Goal: Information Seeking & Learning: Learn about a topic

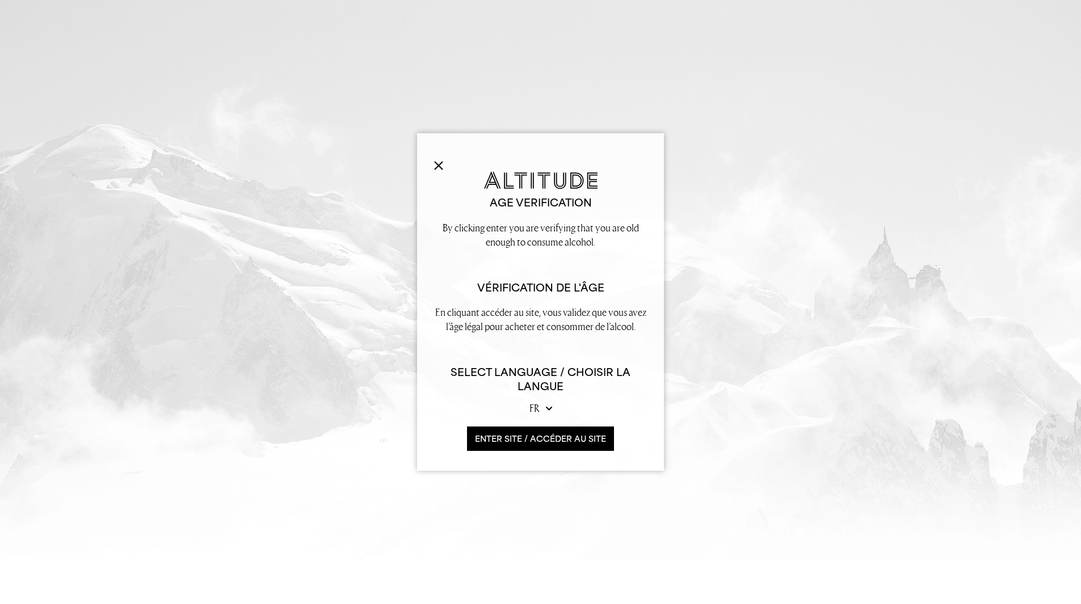
click at [546, 410] on select "en fr" at bounding box center [540, 408] width 23 height 14
click at [529, 401] on select "en fr" at bounding box center [540, 408] width 23 height 14
click at [515, 435] on button "ENTER SITE / accéder au site" at bounding box center [540, 439] width 147 height 24
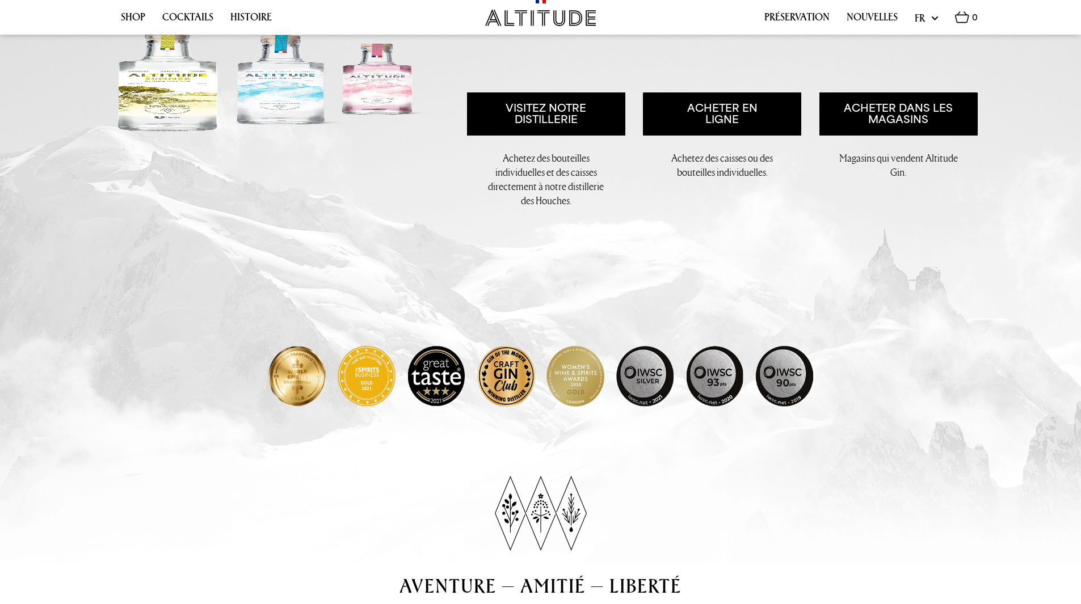
scroll to position [246, 0]
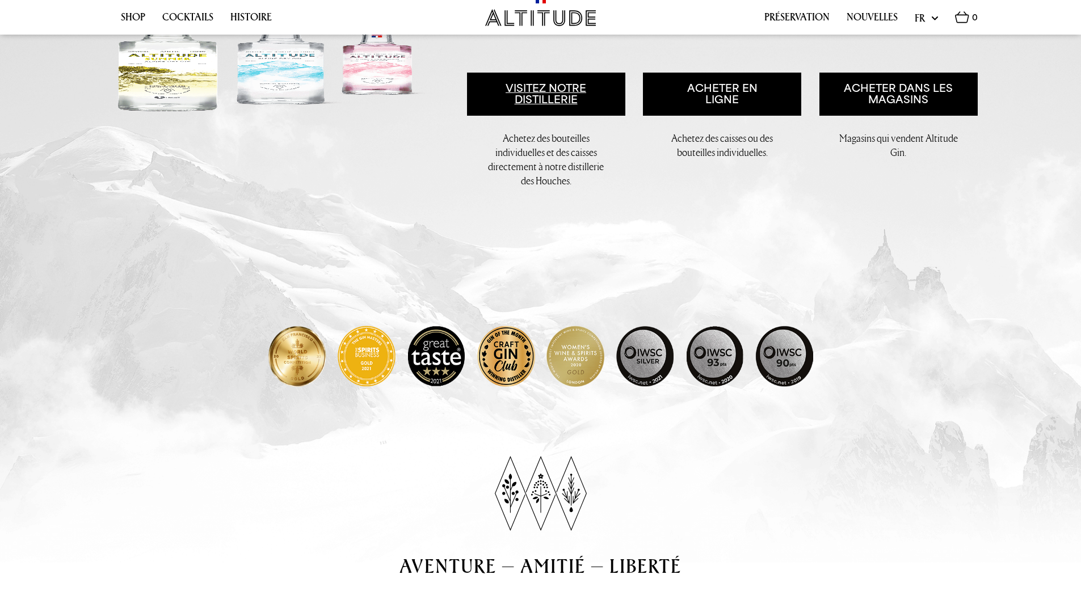
click at [545, 93] on link "Visitez notre distillerie" at bounding box center [546, 94] width 158 height 43
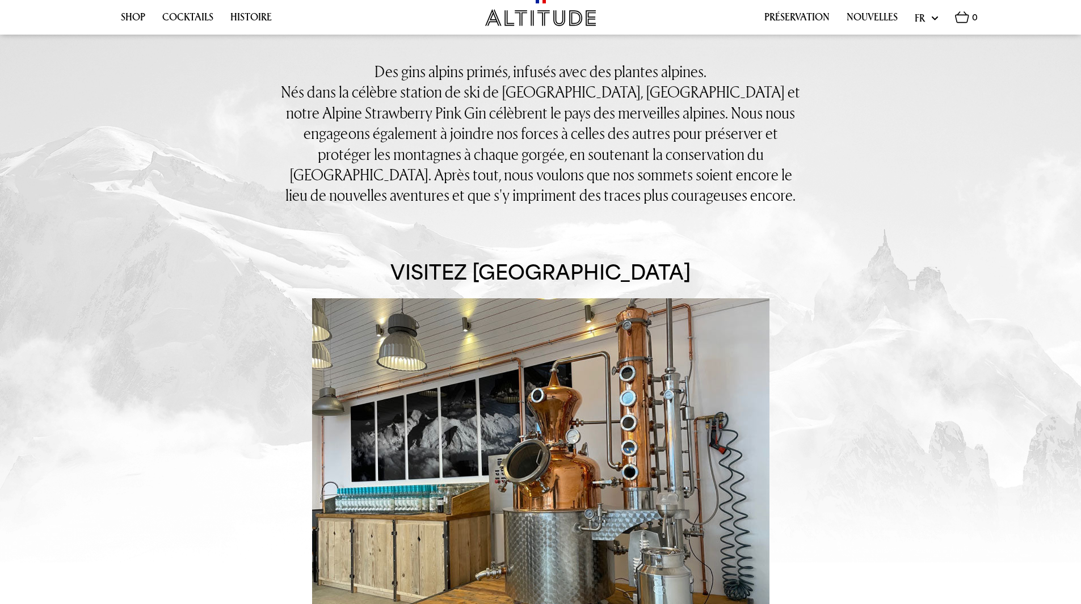
scroll to position [687, 0]
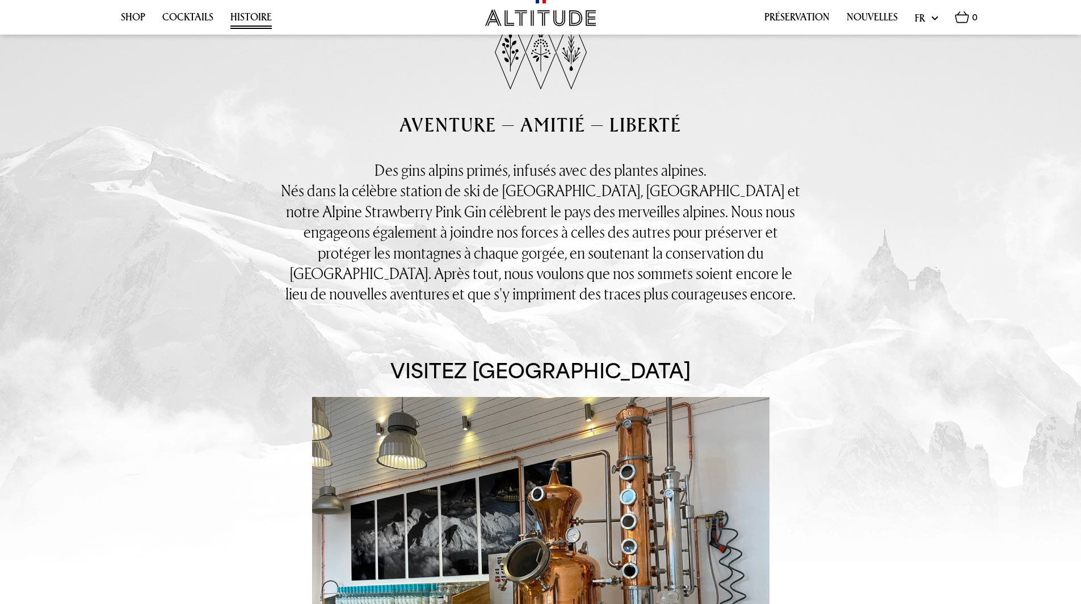
click at [249, 16] on link "Histoire" at bounding box center [250, 20] width 41 height 18
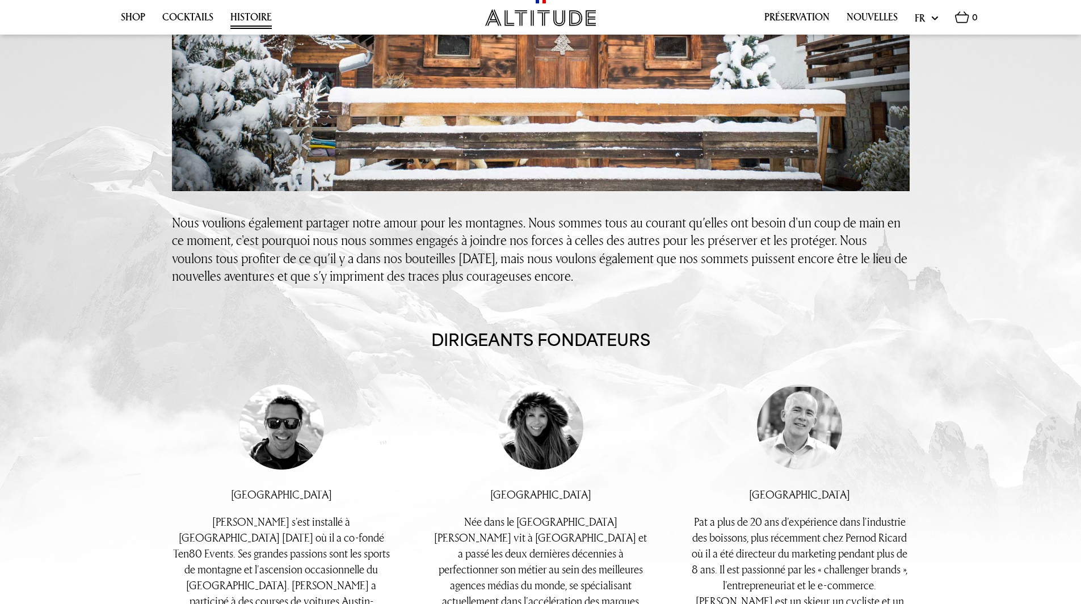
scroll to position [497, 0]
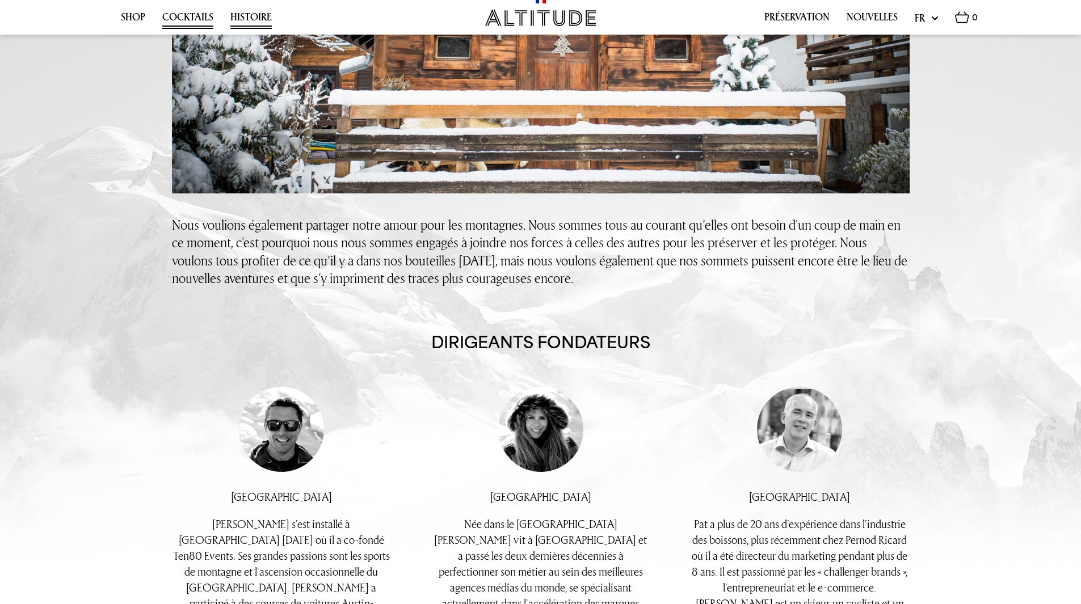
click at [182, 17] on link "Cocktails" at bounding box center [187, 20] width 51 height 18
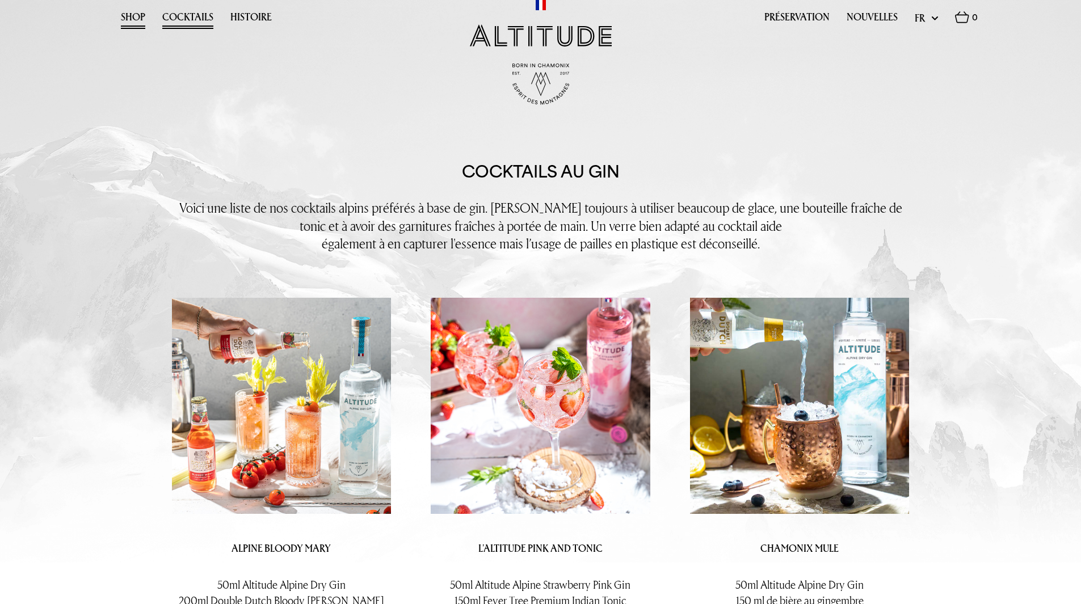
click at [133, 17] on link "Shop" at bounding box center [133, 20] width 24 height 18
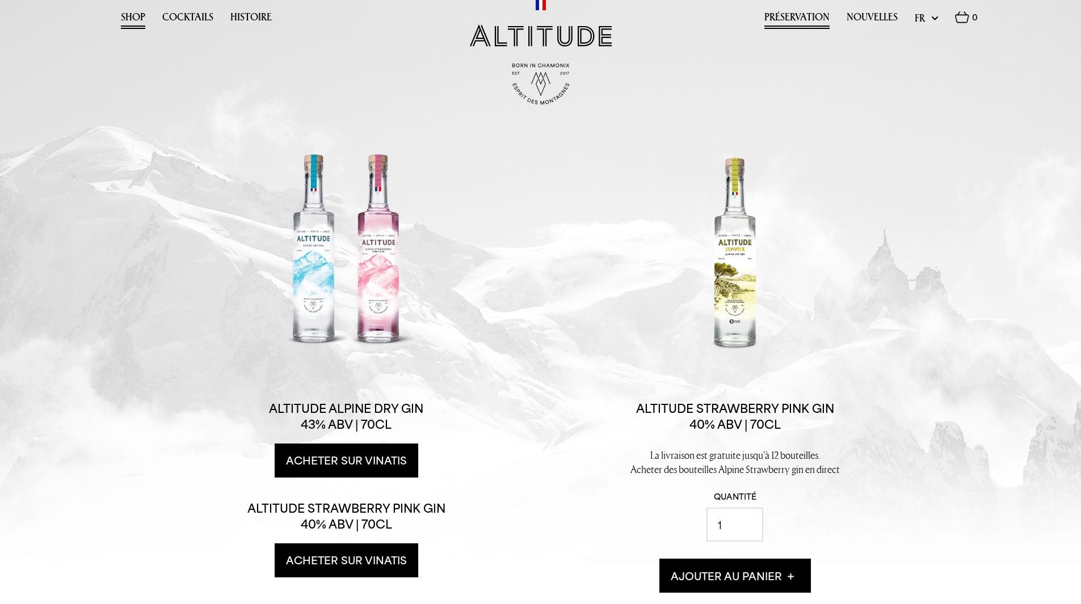
click at [789, 19] on link "Préservation" at bounding box center [796, 20] width 65 height 18
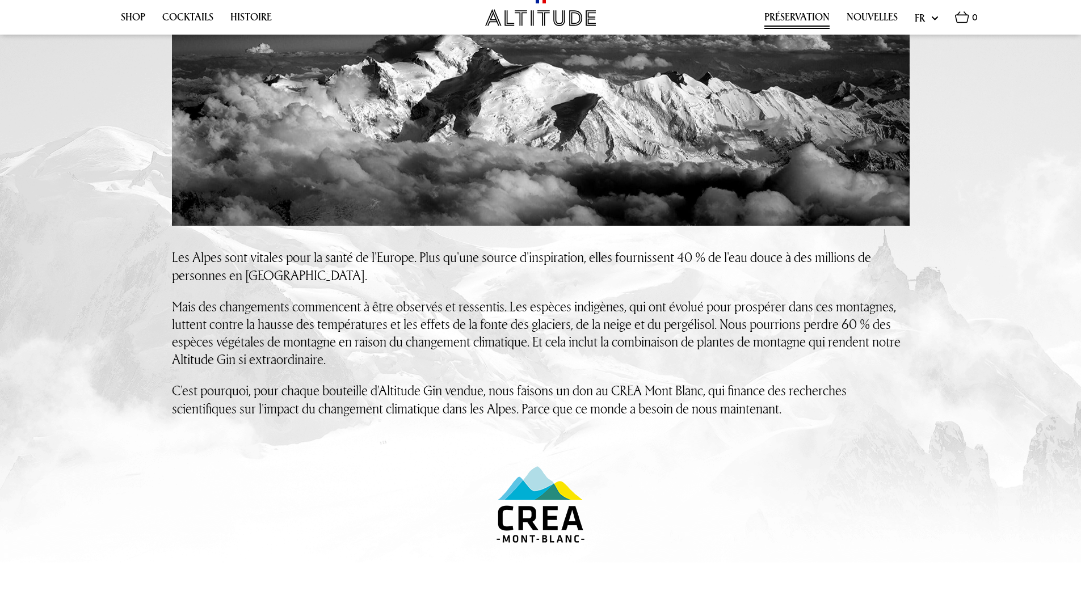
scroll to position [208, 0]
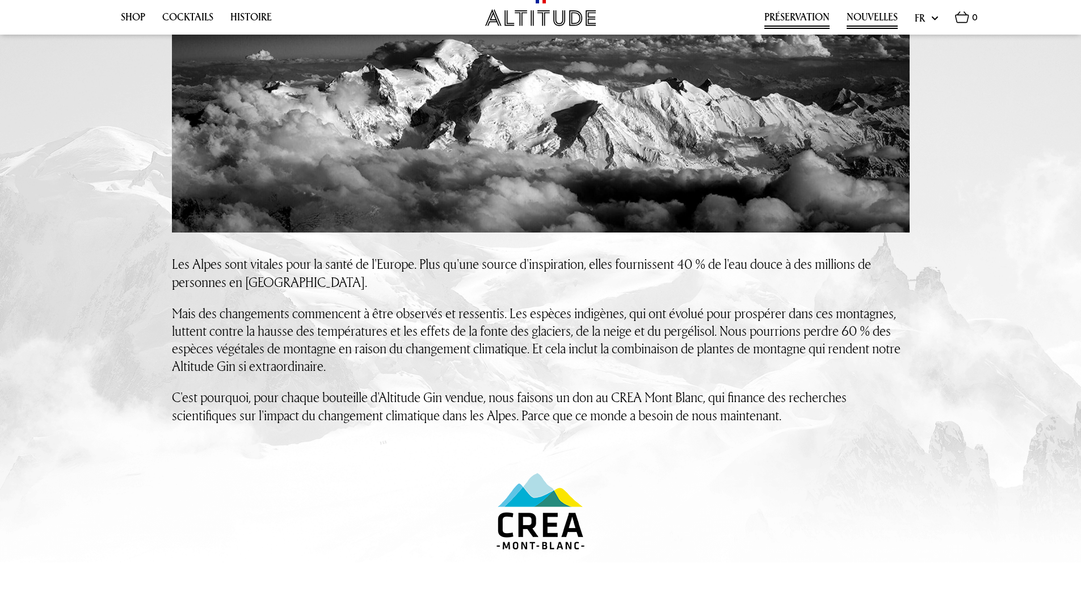
click at [867, 18] on link "Nouvelles" at bounding box center [872, 20] width 51 height 18
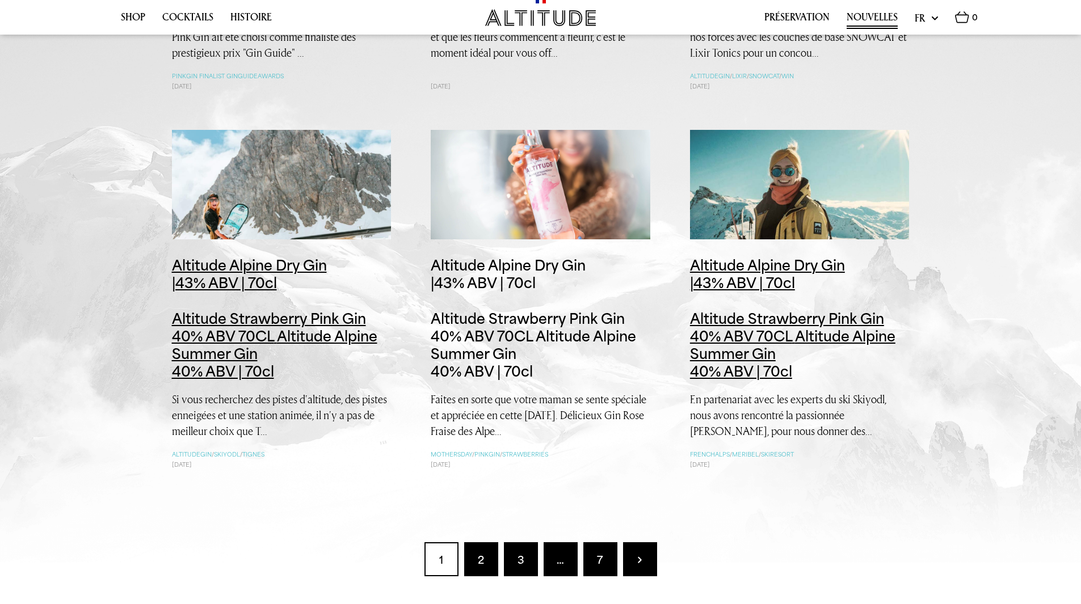
scroll to position [1267, 0]
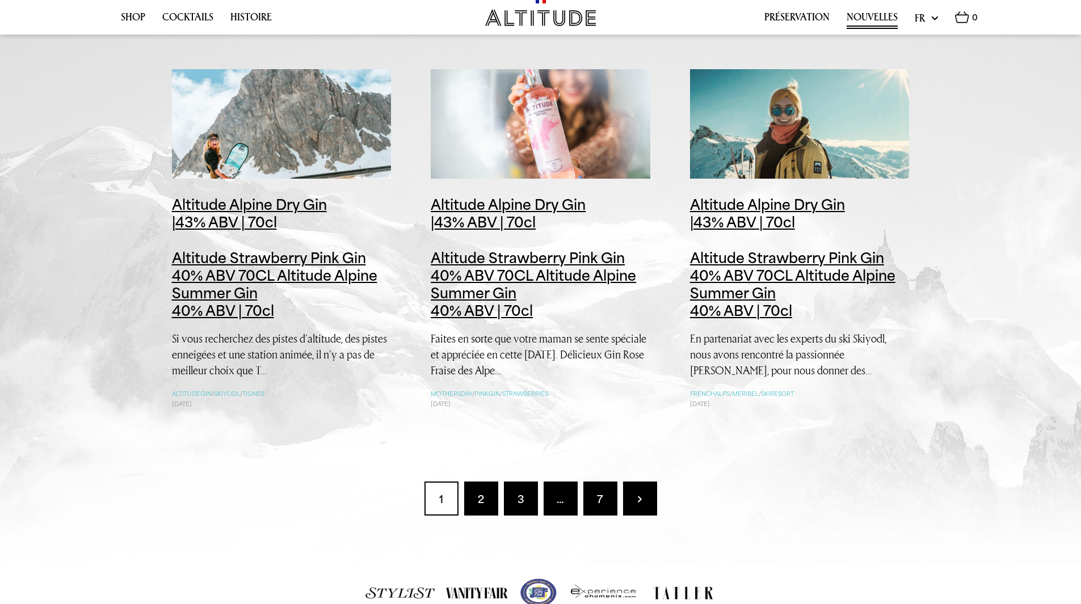
click at [481, 499] on link "2" at bounding box center [481, 499] width 34 height 34
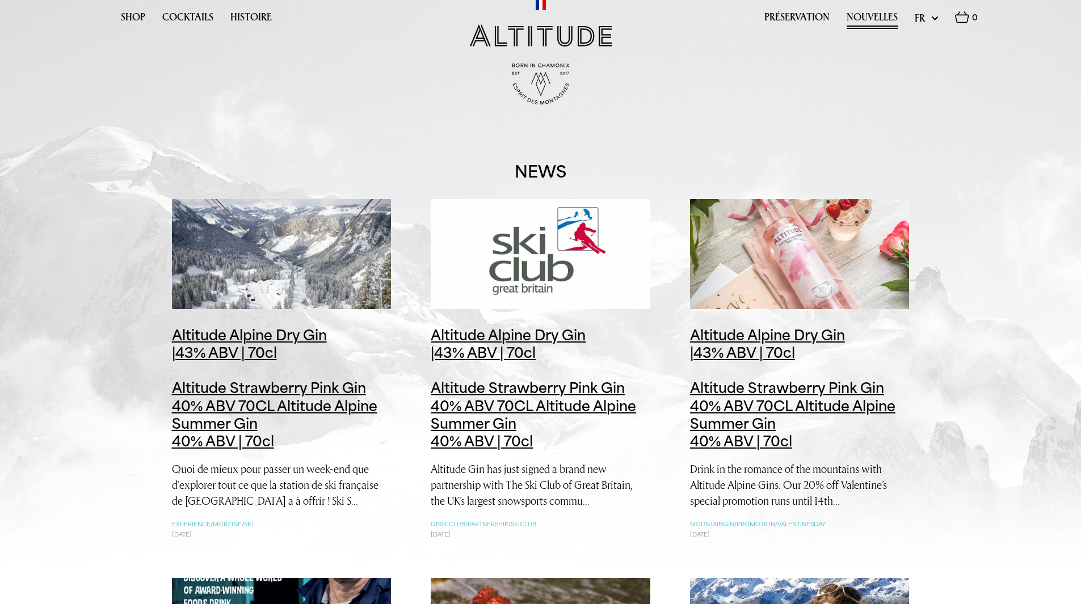
click at [871, 18] on link "Nouvelles" at bounding box center [872, 20] width 51 height 18
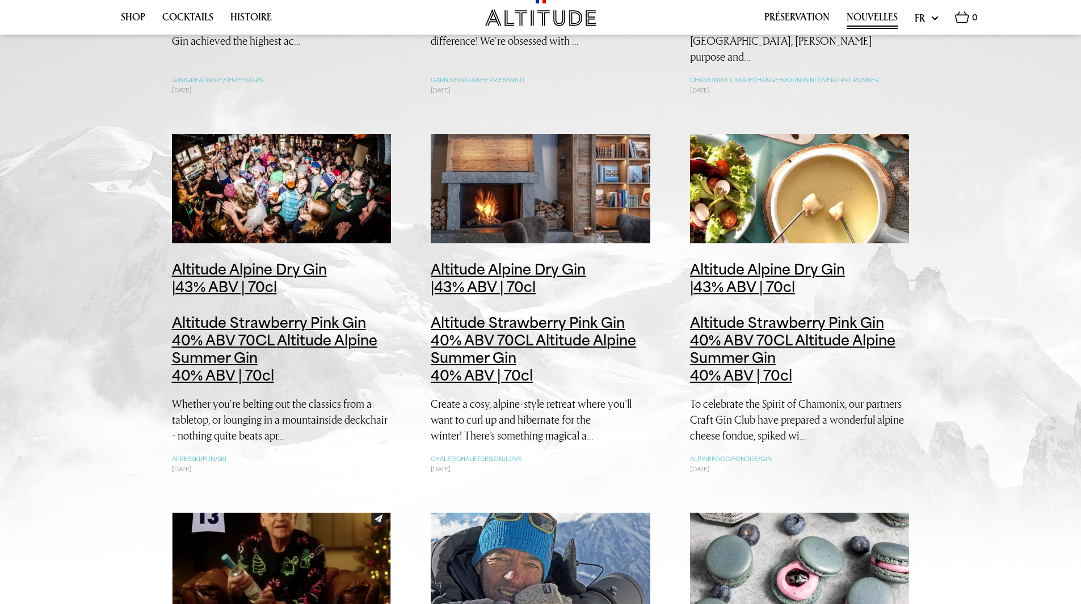
scroll to position [851, 0]
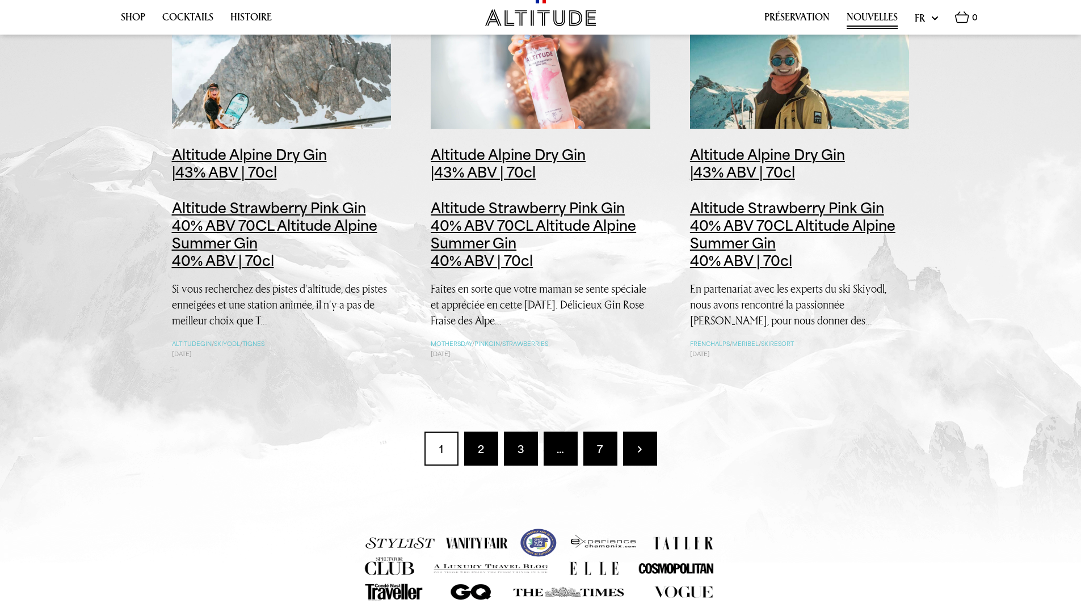
scroll to position [1324, 0]
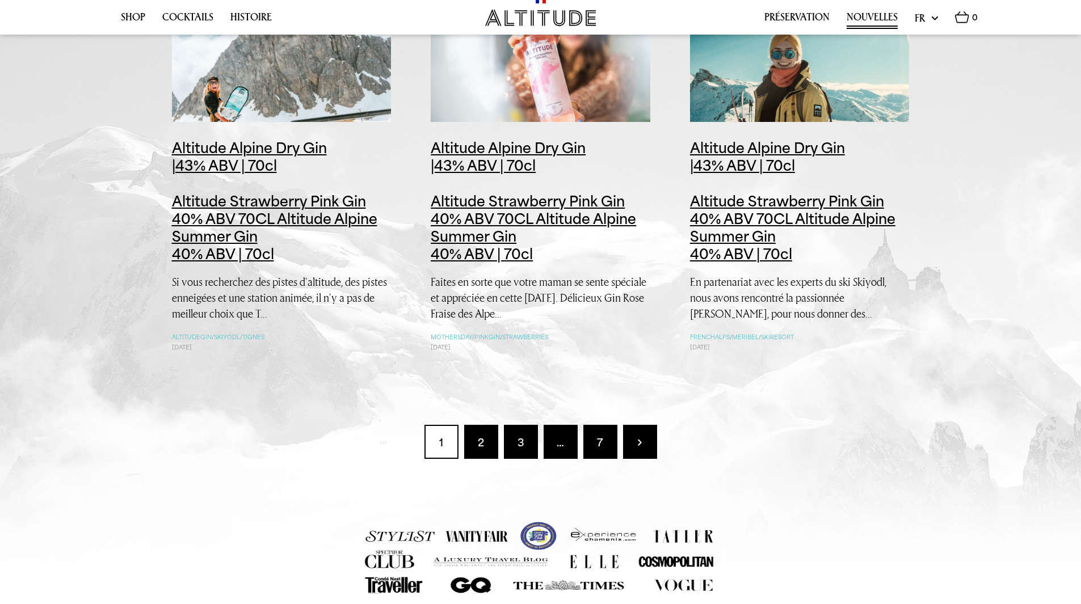
click at [485, 440] on link "2" at bounding box center [481, 442] width 34 height 34
click at [479, 440] on link "2" at bounding box center [481, 442] width 34 height 34
click at [641, 443] on img at bounding box center [640, 442] width 4 height 7
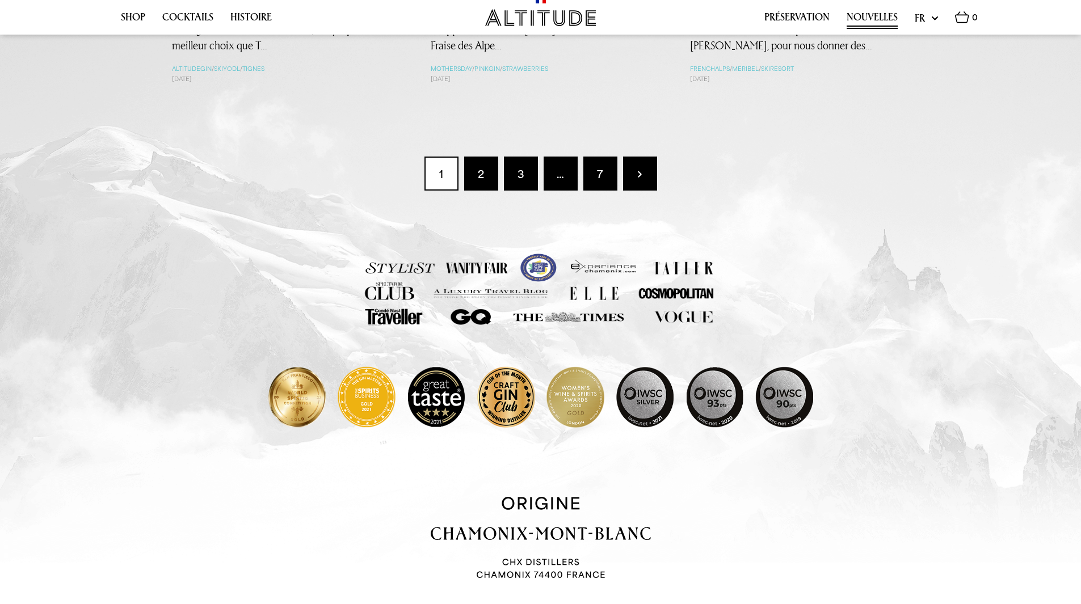
scroll to position [1627, 0]
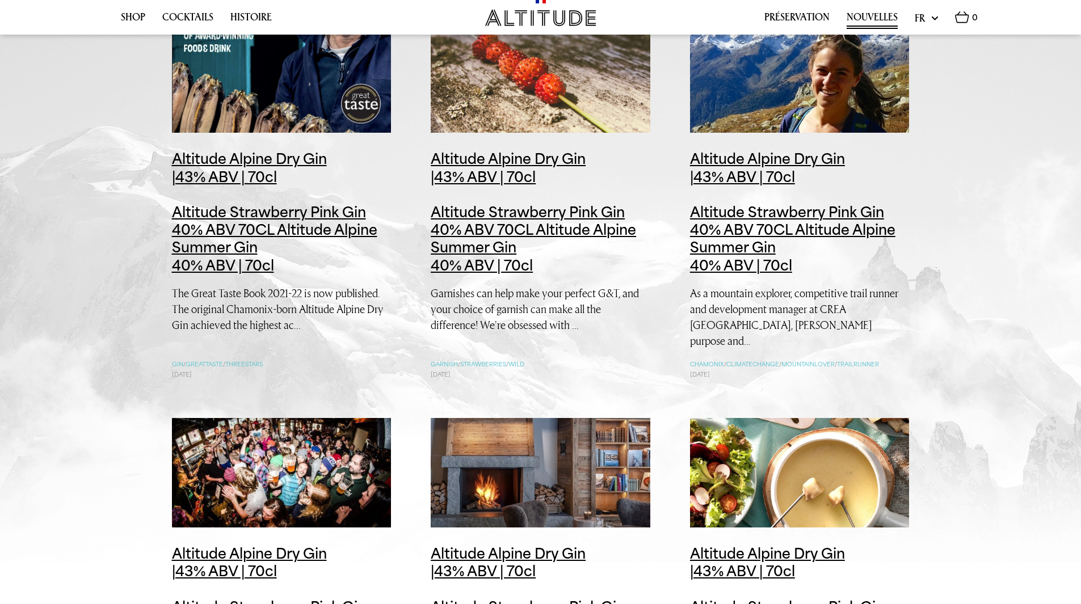
scroll to position [586, 0]
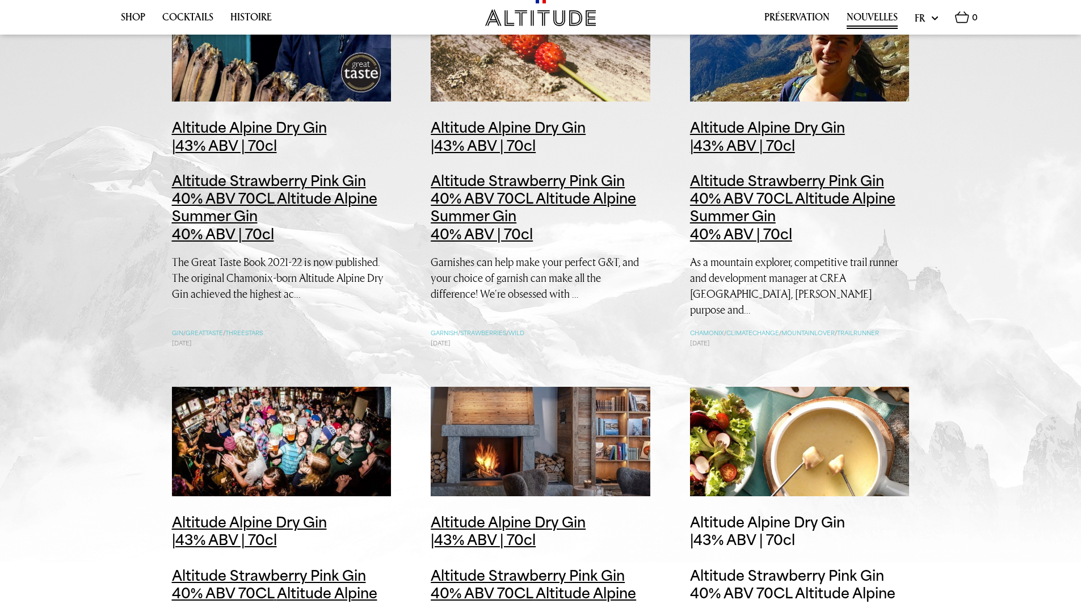
click at [754, 514] on span "Altitude Alpine Dry Gin |43% ABV | 70cl Altitude Strawberry Pink Gin 40% ABV 70…" at bounding box center [787, 557] width 194 height 87
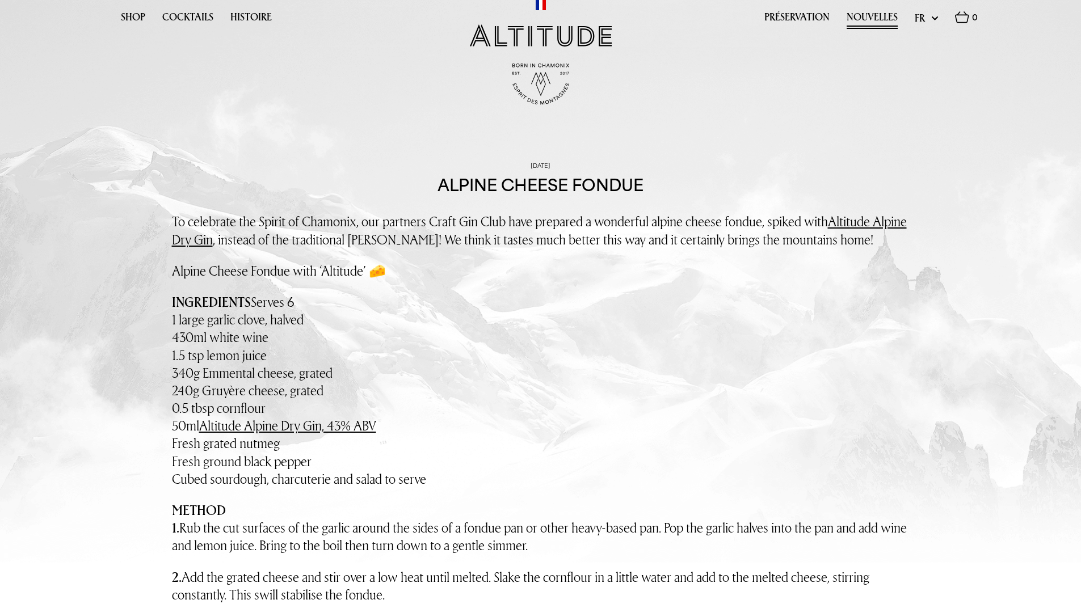
click at [931, 19] on select "en fr" at bounding box center [926, 18] width 23 height 14
click at [915, 11] on select "en fr" at bounding box center [926, 18] width 23 height 14
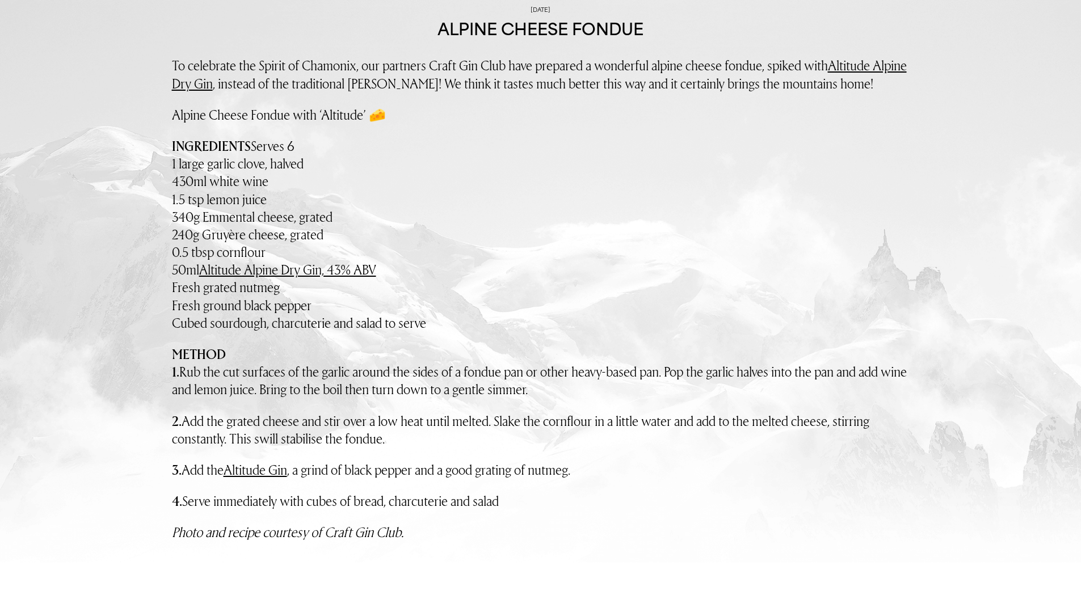
scroll to position [152, 0]
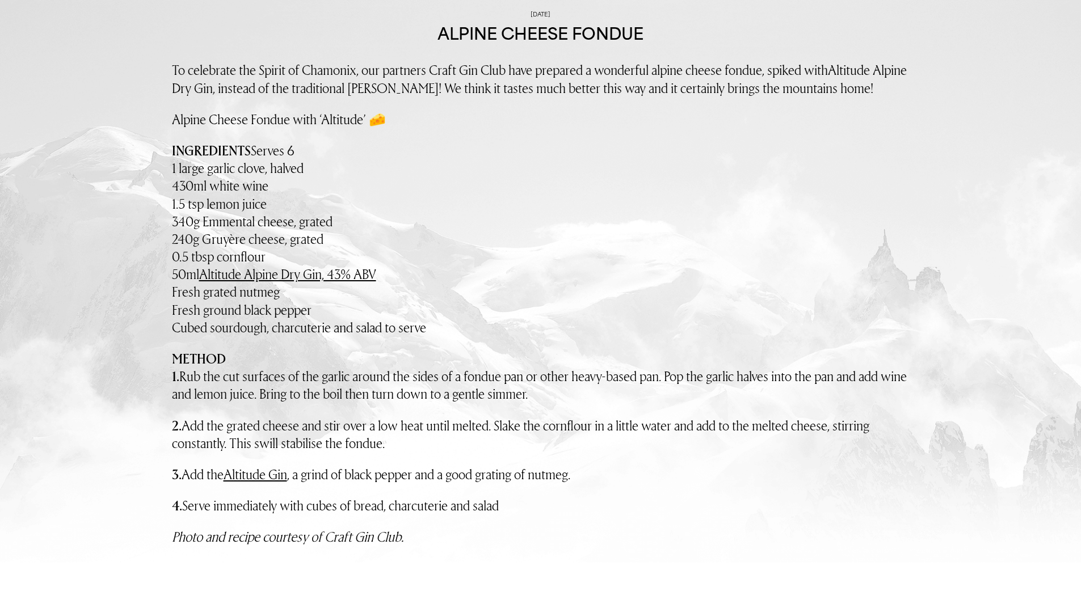
click at [861, 71] on link "Altitude Alpine Dry Gin" at bounding box center [539, 79] width 735 height 36
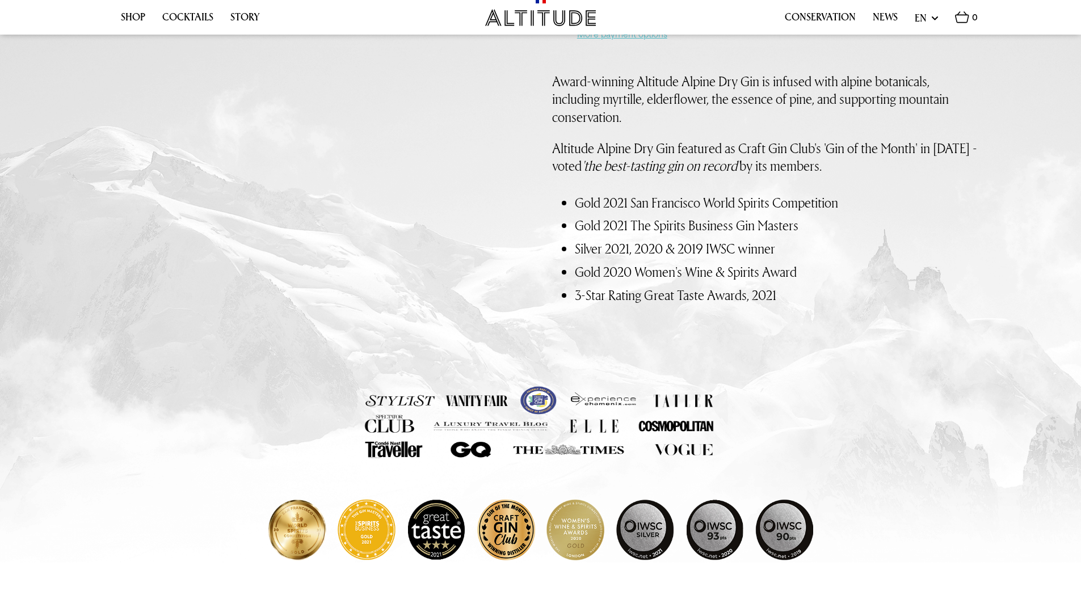
scroll to position [412, 0]
